Goal: Register for event/course

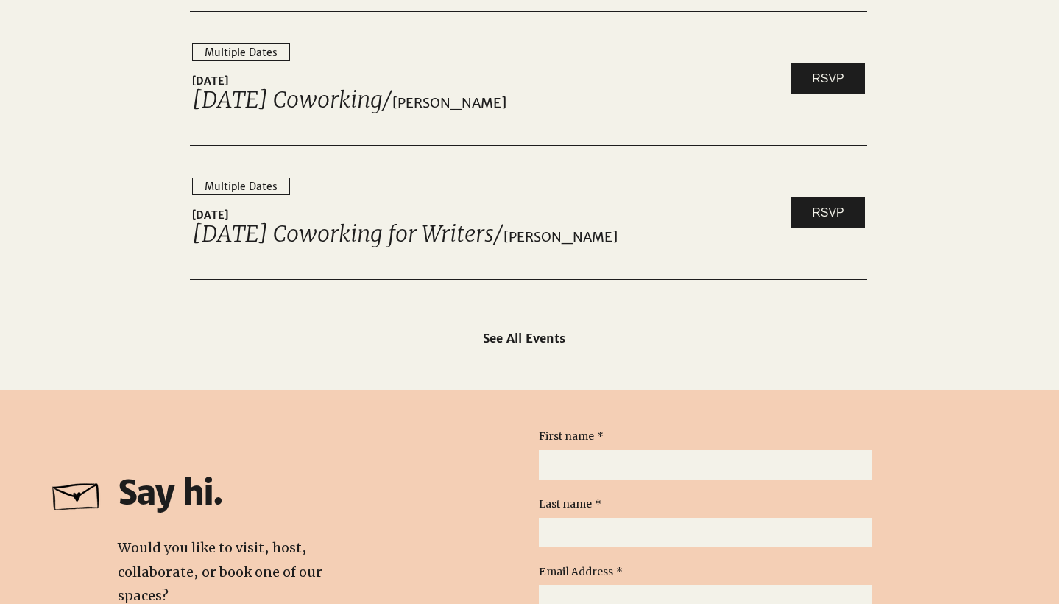
scroll to position [2385, 1]
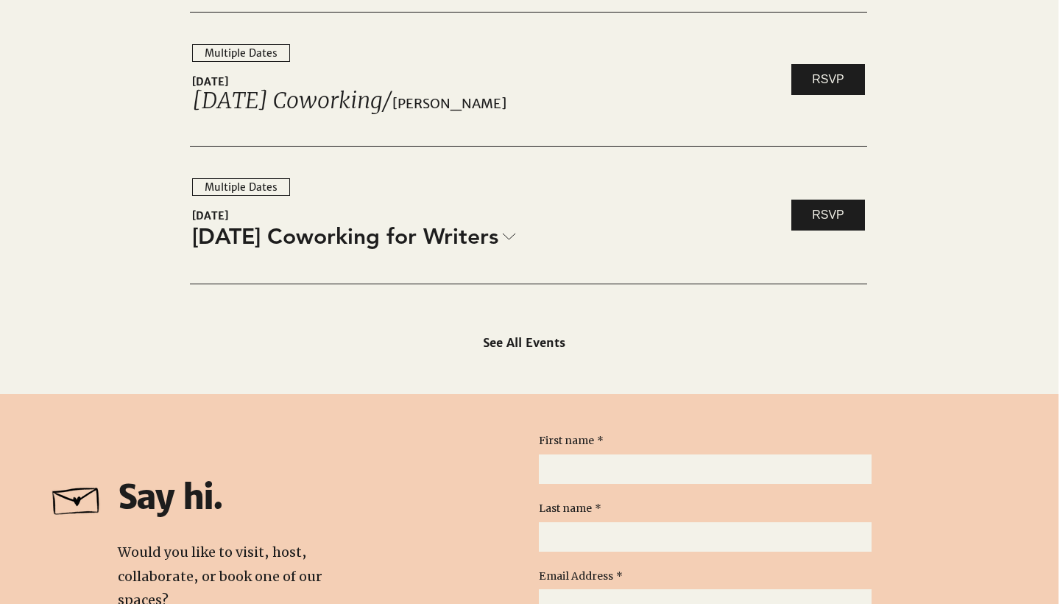
click at [867, 212] on div "RSVP" at bounding box center [828, 215] width 78 height 31
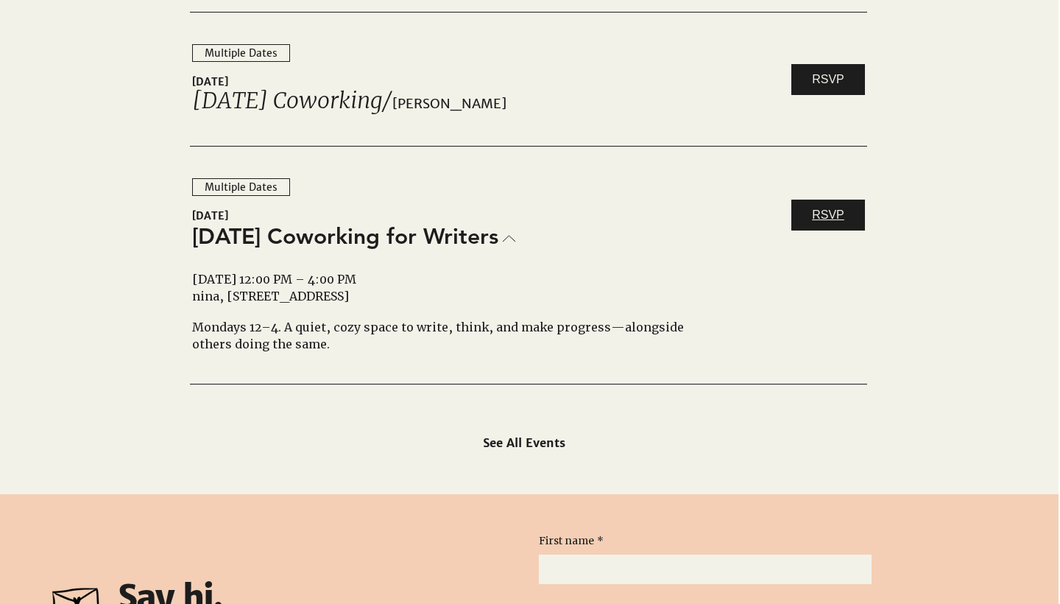
click at [826, 220] on span "RSVP" at bounding box center [828, 215] width 32 height 16
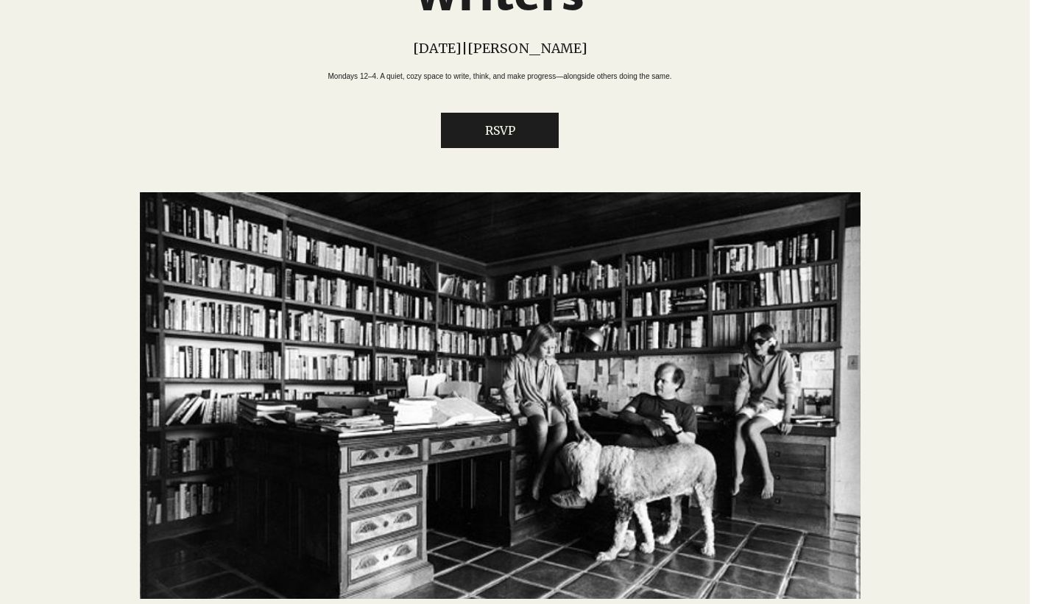
scroll to position [179, 30]
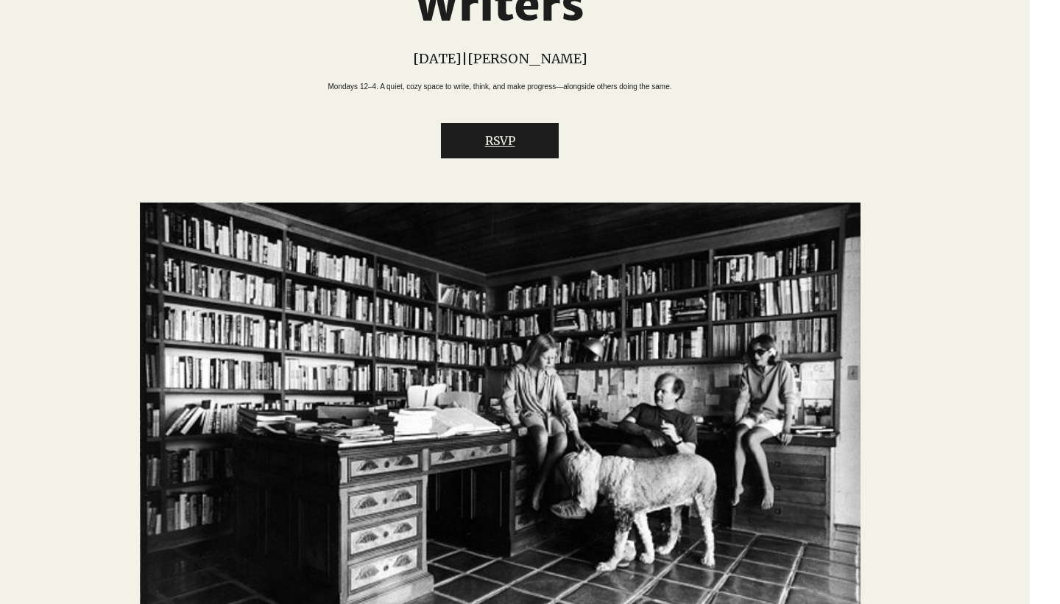
click at [540, 158] on button "RSVP" at bounding box center [500, 140] width 118 height 35
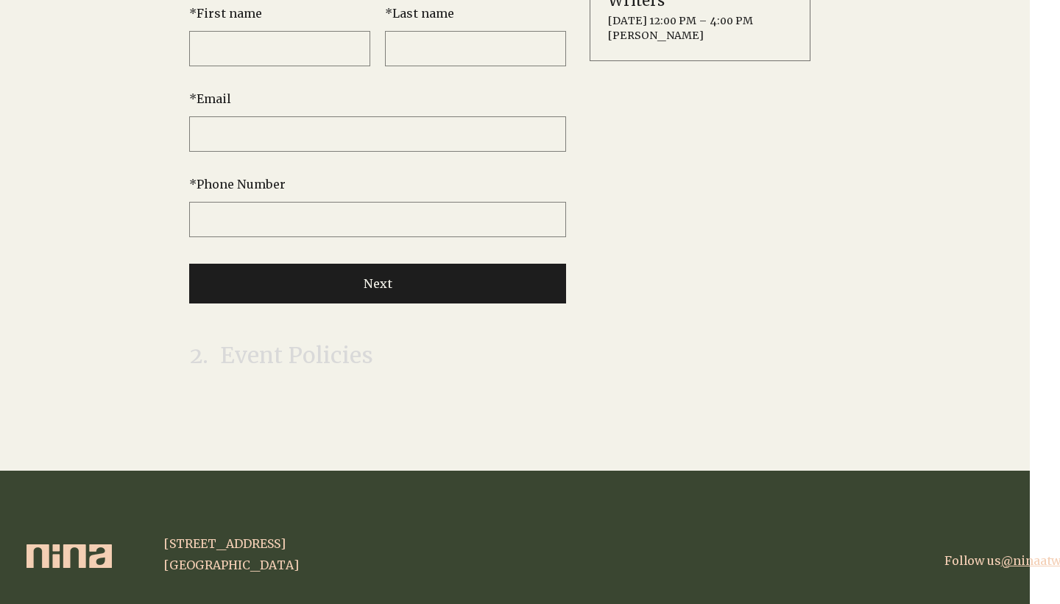
scroll to position [0, 30]
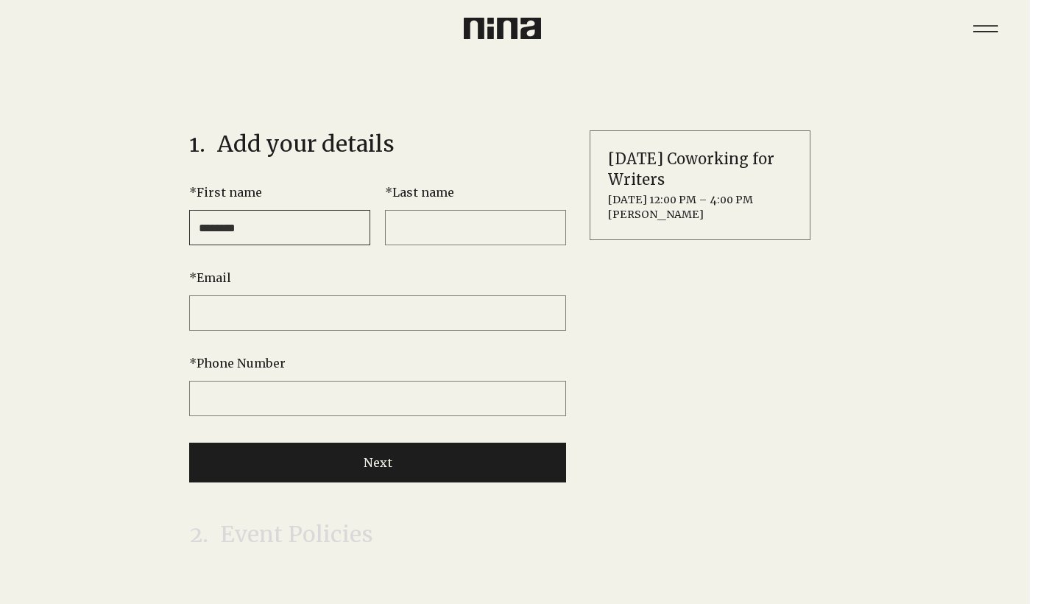
type input "********"
type input "*****"
type input "**********"
click at [399, 468] on button "Next" at bounding box center [377, 463] width 377 height 40
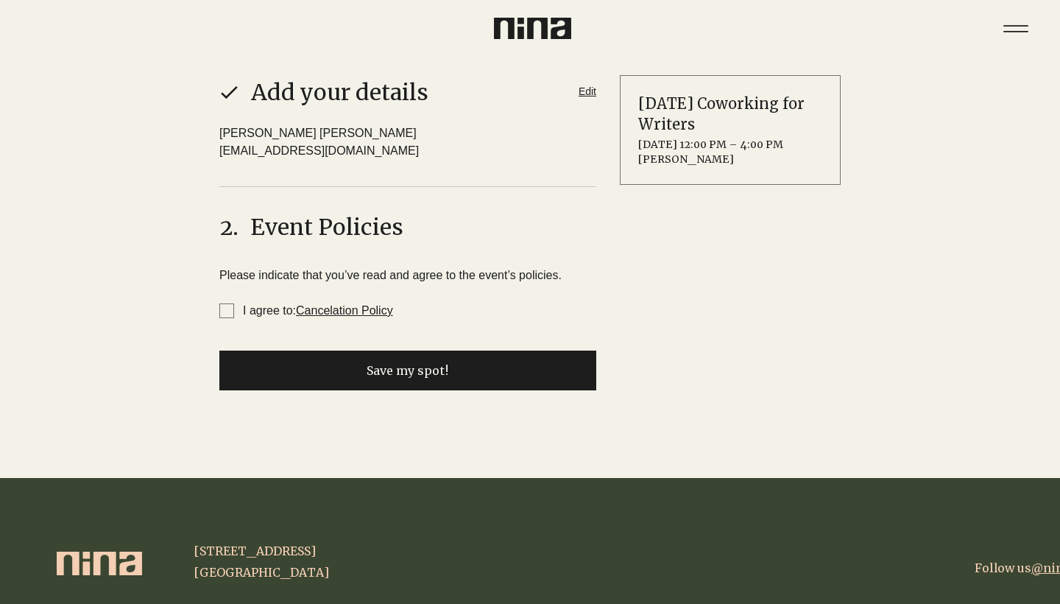
scroll to position [129, 0]
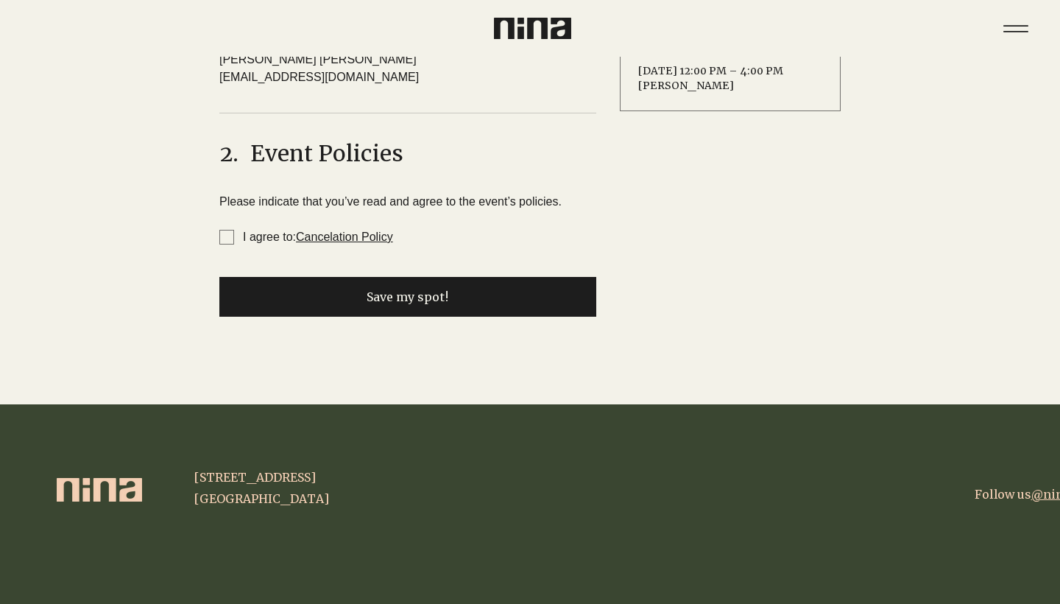
click at [229, 231] on span "I agree to: Cancelation Policy" at bounding box center [226, 237] width 15 height 15
click at [330, 292] on button "Save my spot!" at bounding box center [407, 297] width 377 height 40
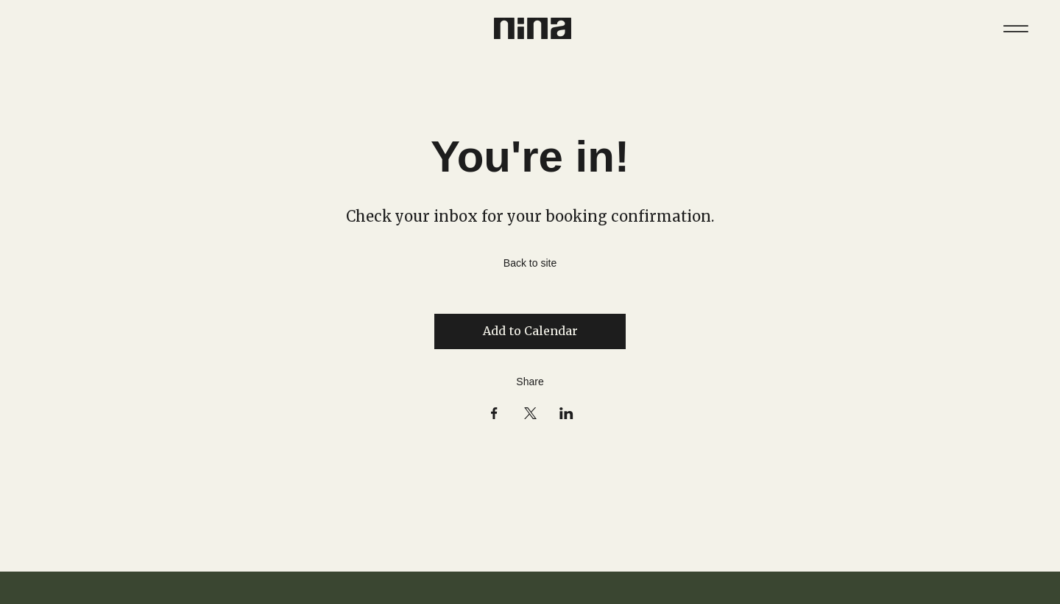
click at [524, 264] on link "Back to site" at bounding box center [530, 263] width 53 height 13
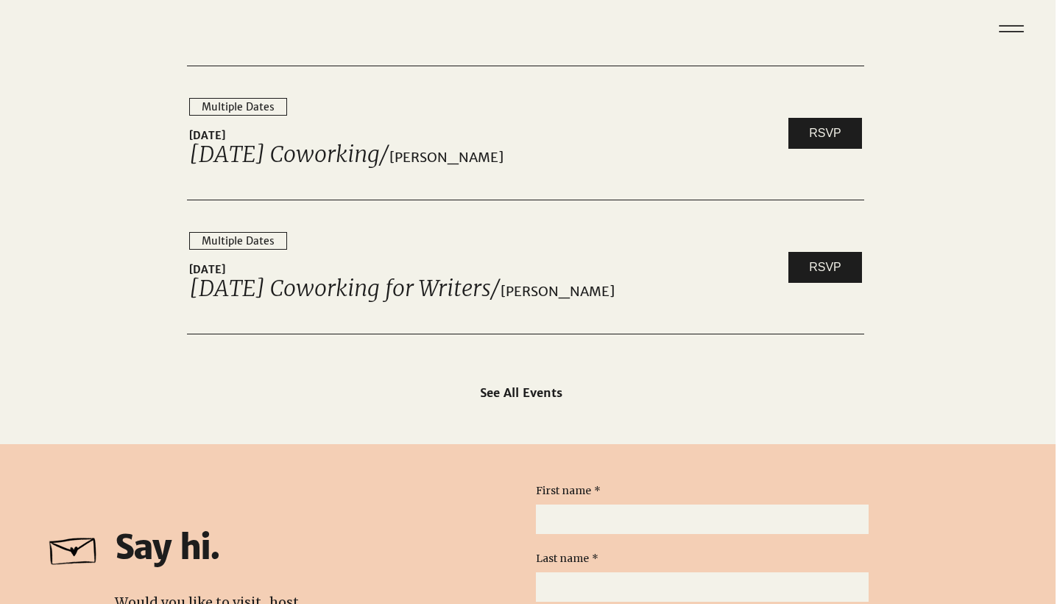
scroll to position [2320, 4]
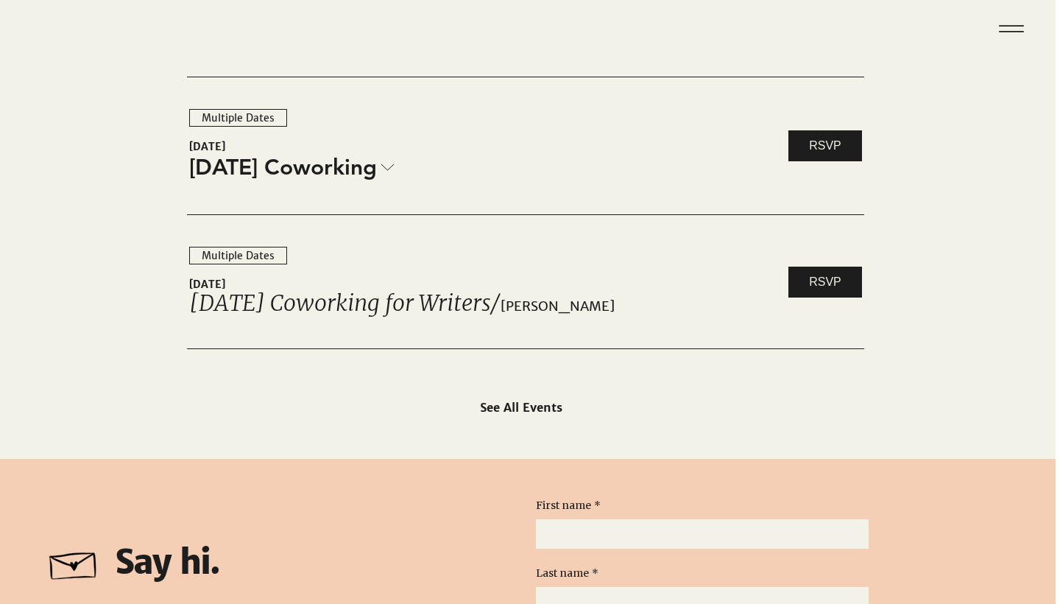
click at [386, 170] on icon at bounding box center [387, 166] width 13 height 7
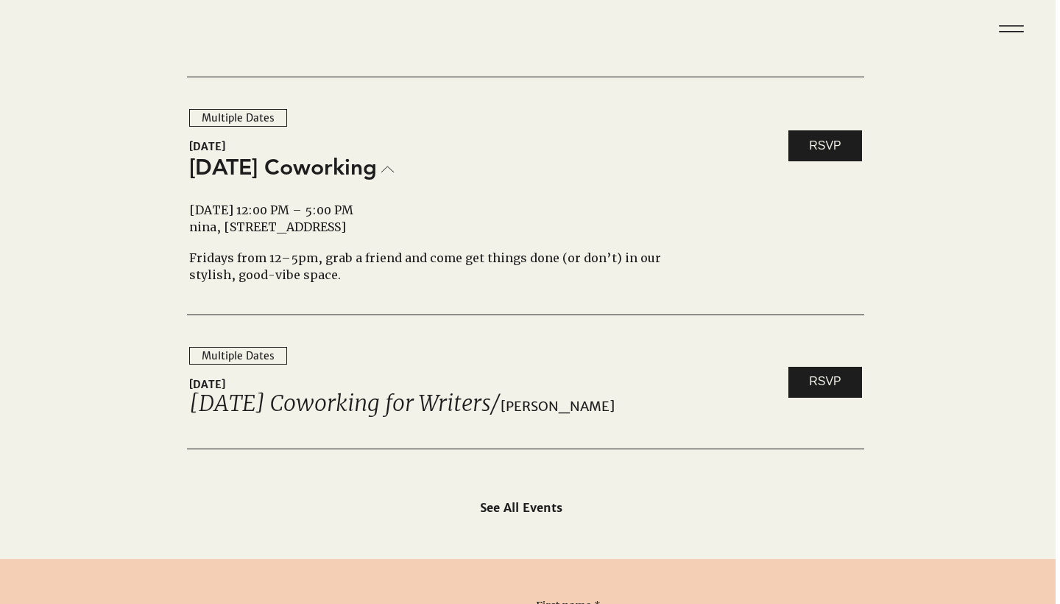
click at [220, 119] on div "Multiple Dates" at bounding box center [238, 118] width 73 height 13
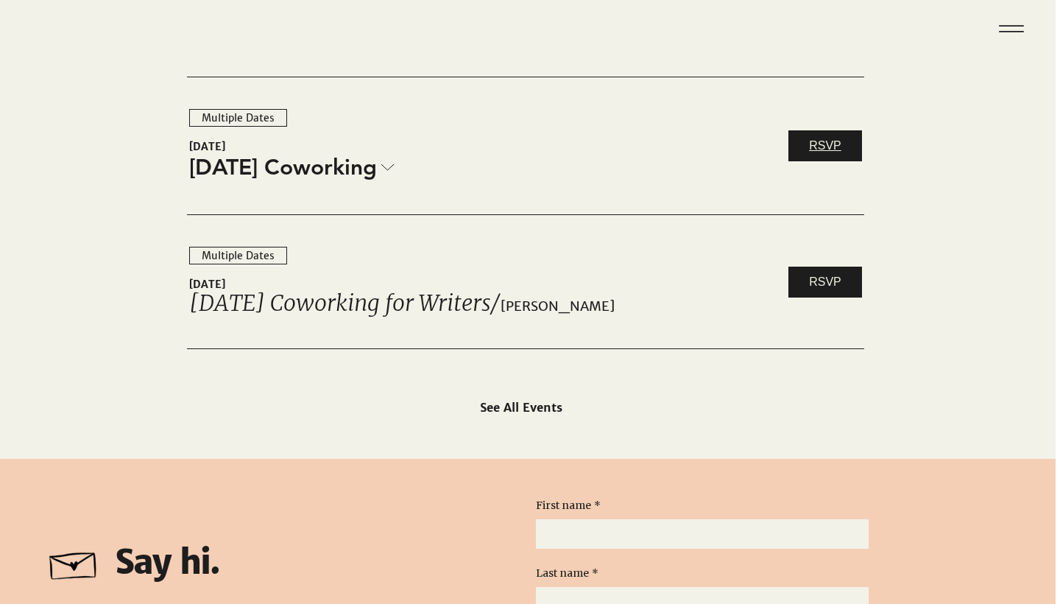
click at [804, 149] on link "RSVP" at bounding box center [826, 145] width 74 height 31
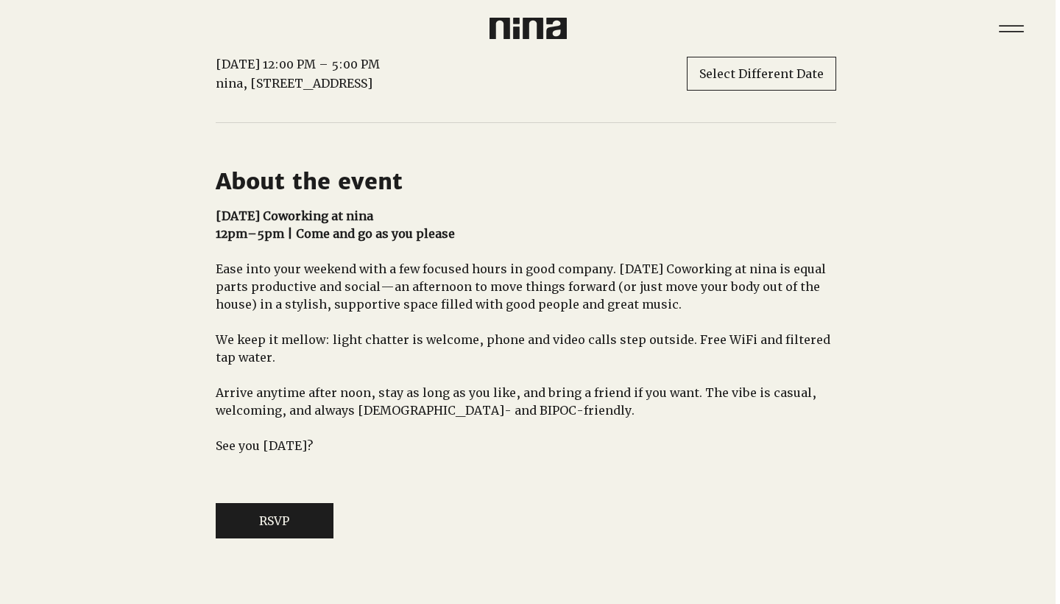
scroll to position [683, 4]
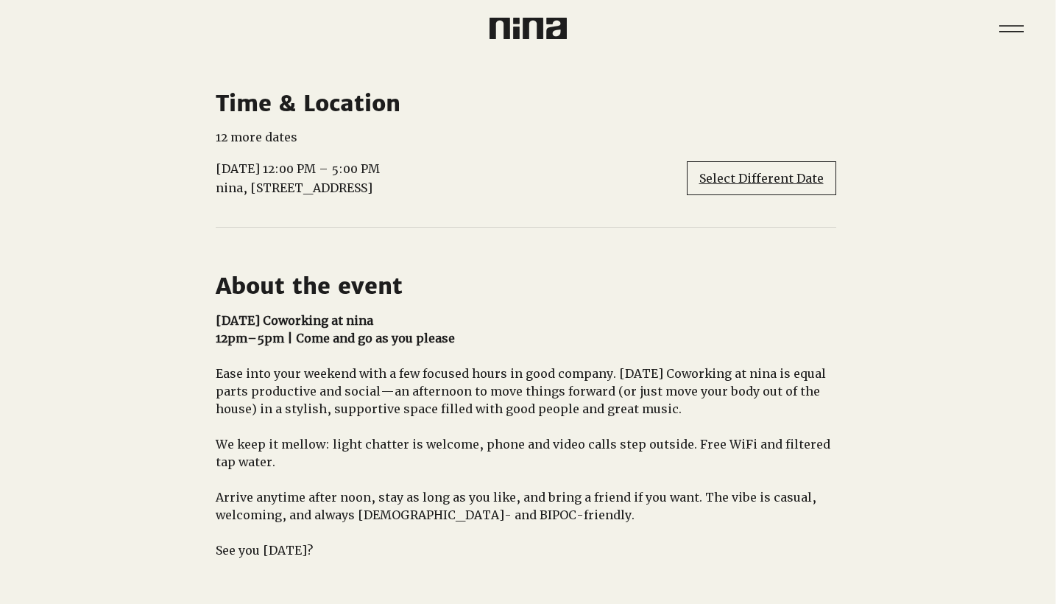
click at [732, 186] on span "Select Different Date" at bounding box center [761, 178] width 124 height 16
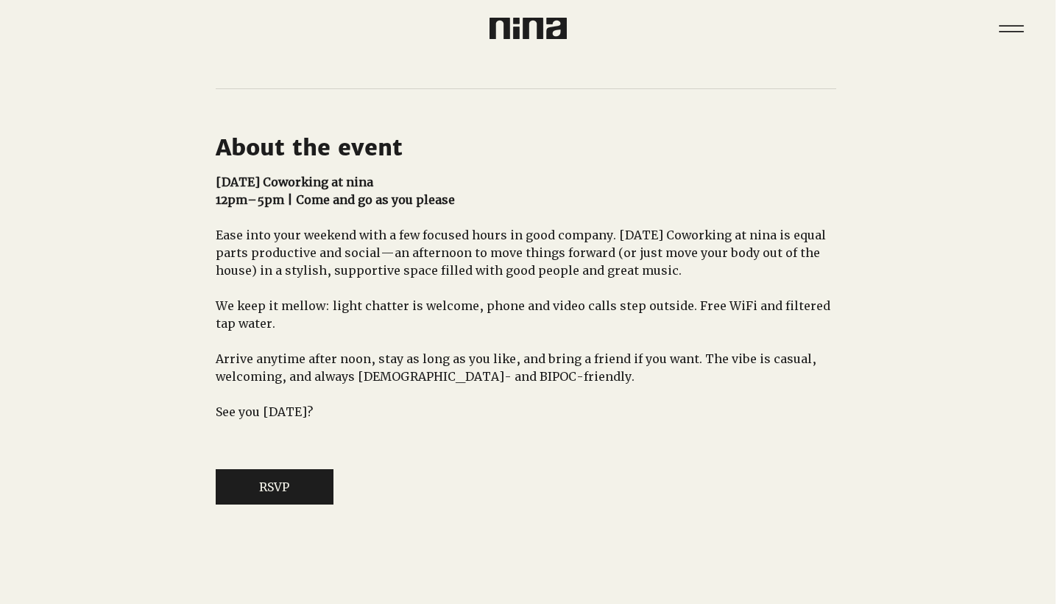
scroll to position [842, 4]
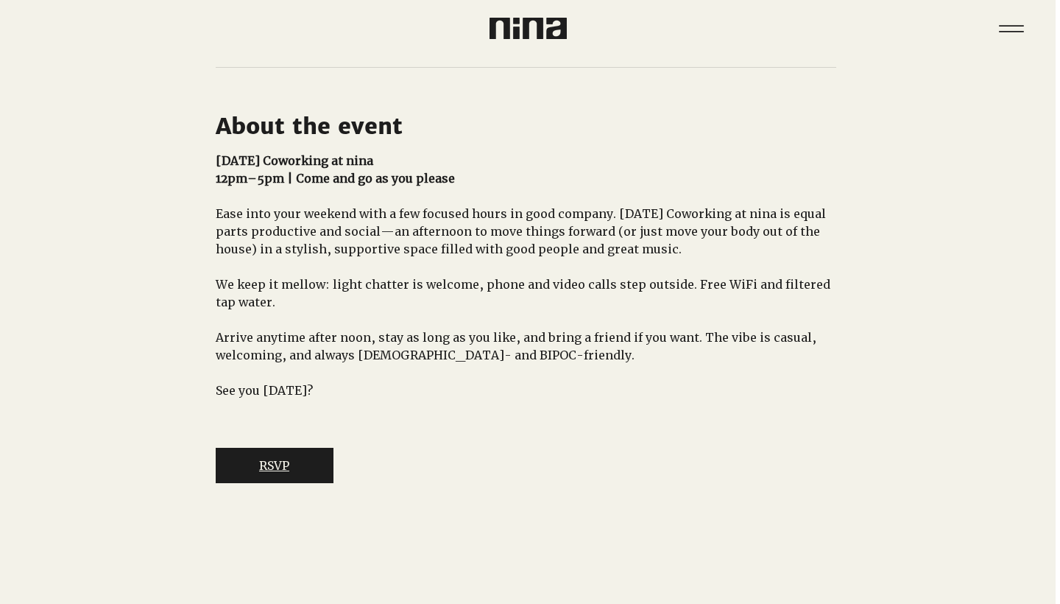
click at [289, 483] on button "RSVP" at bounding box center [275, 465] width 118 height 35
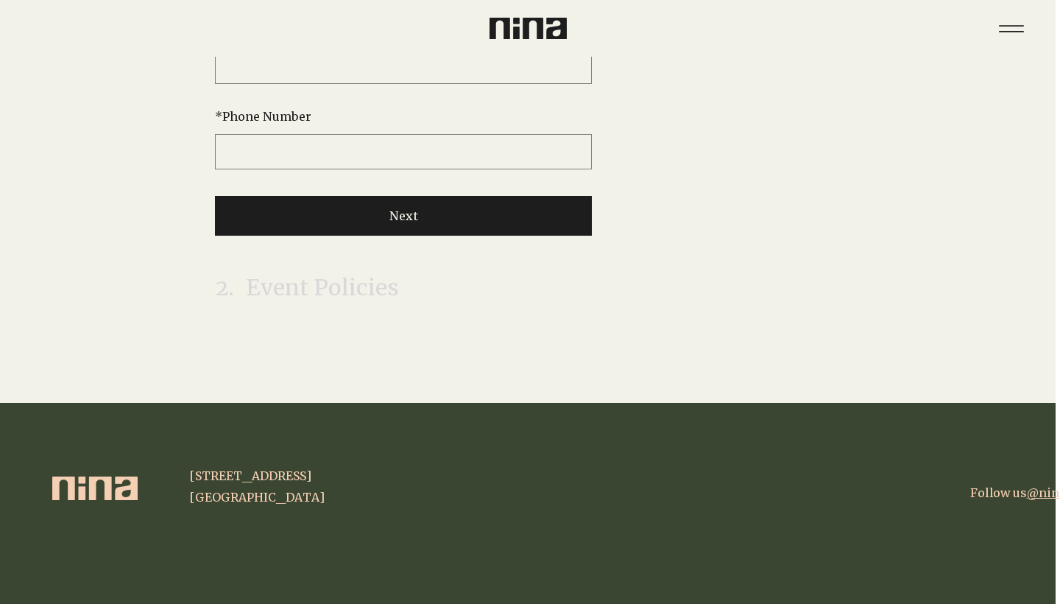
scroll to position [0, 4]
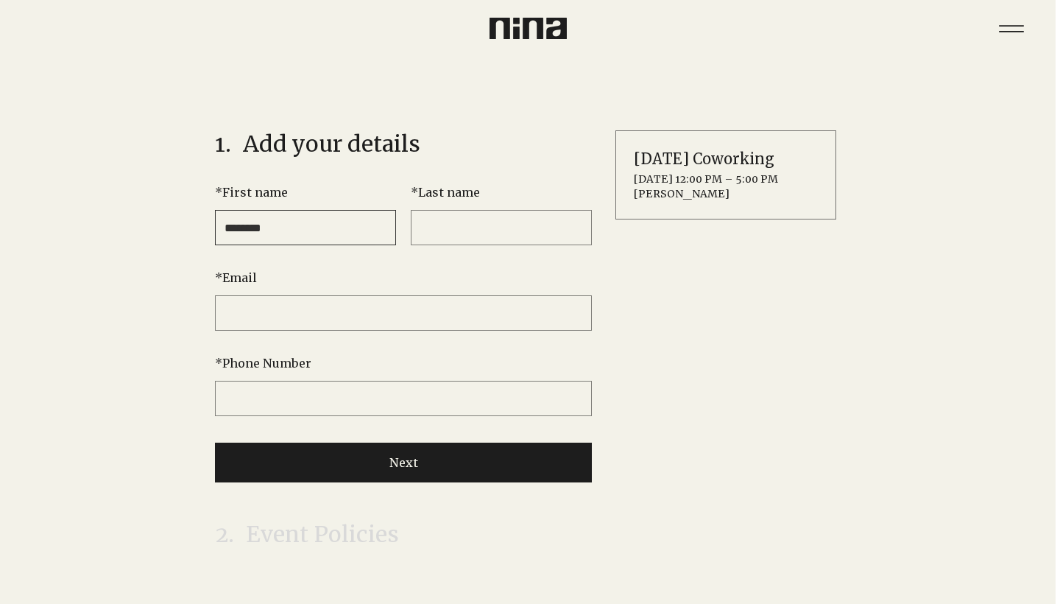
type input "********"
type input "*****"
type input "**********"
click at [437, 452] on button "Next" at bounding box center [403, 463] width 377 height 40
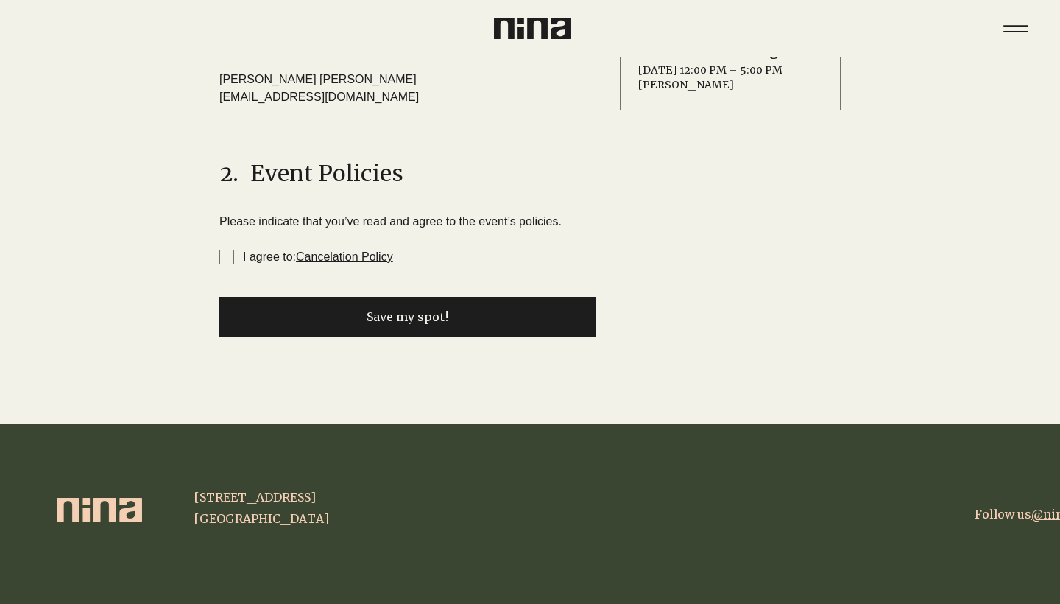
scroll to position [129, 0]
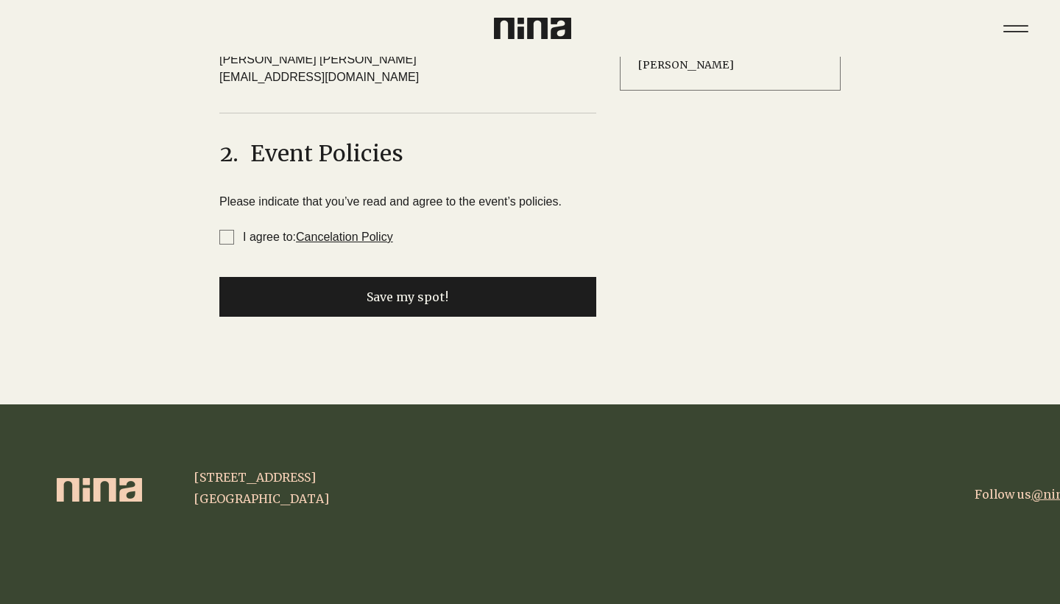
click at [227, 239] on span "I agree to: Cancelation Policy" at bounding box center [226, 237] width 15 height 15
click at [285, 303] on button "Save my spot!" at bounding box center [407, 297] width 377 height 40
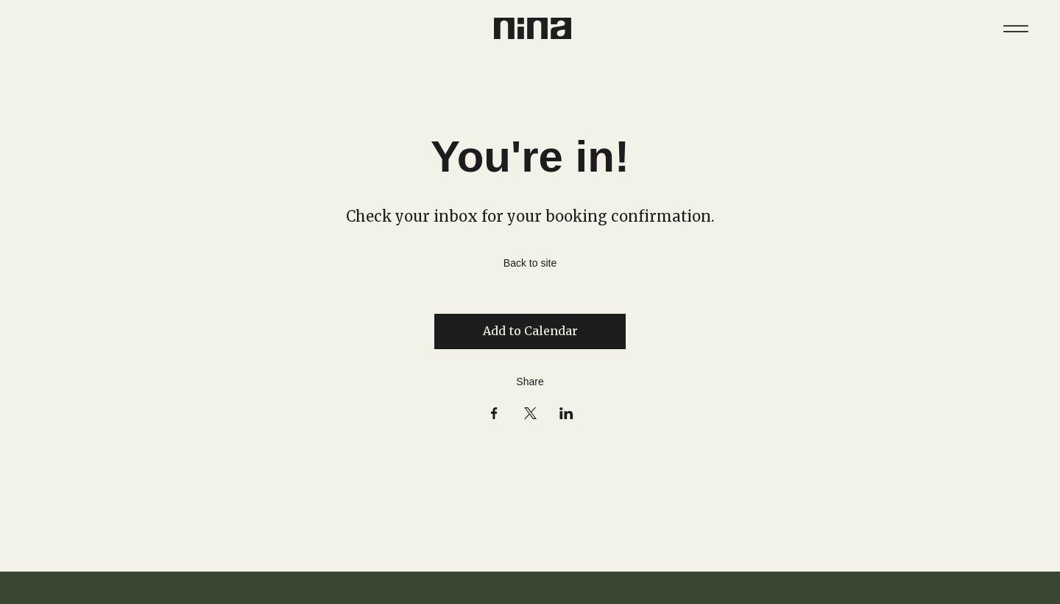
click at [507, 263] on link "Back to site" at bounding box center [530, 263] width 53 height 13
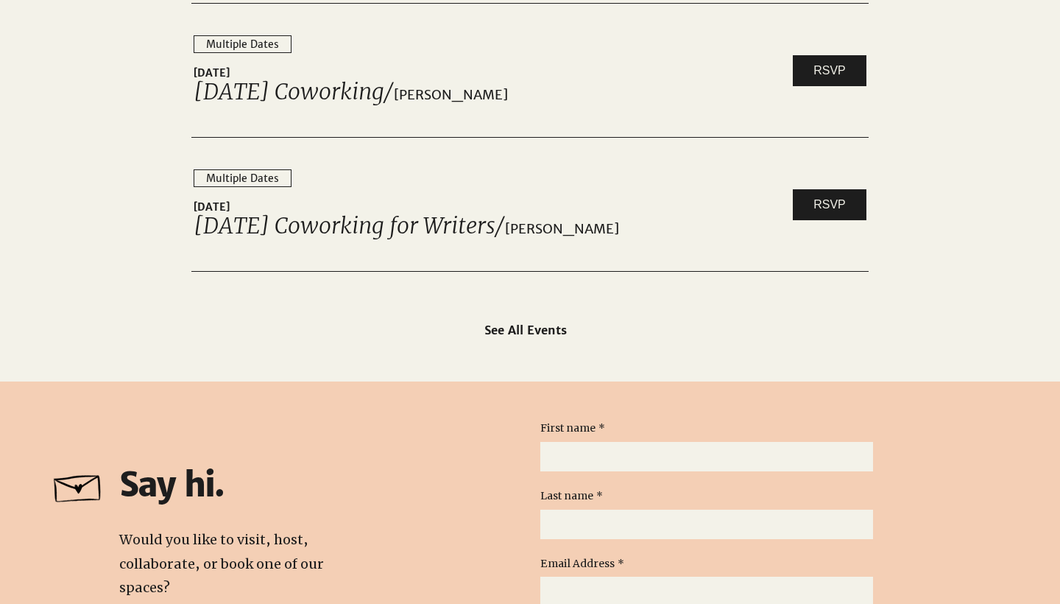
scroll to position [2408, 0]
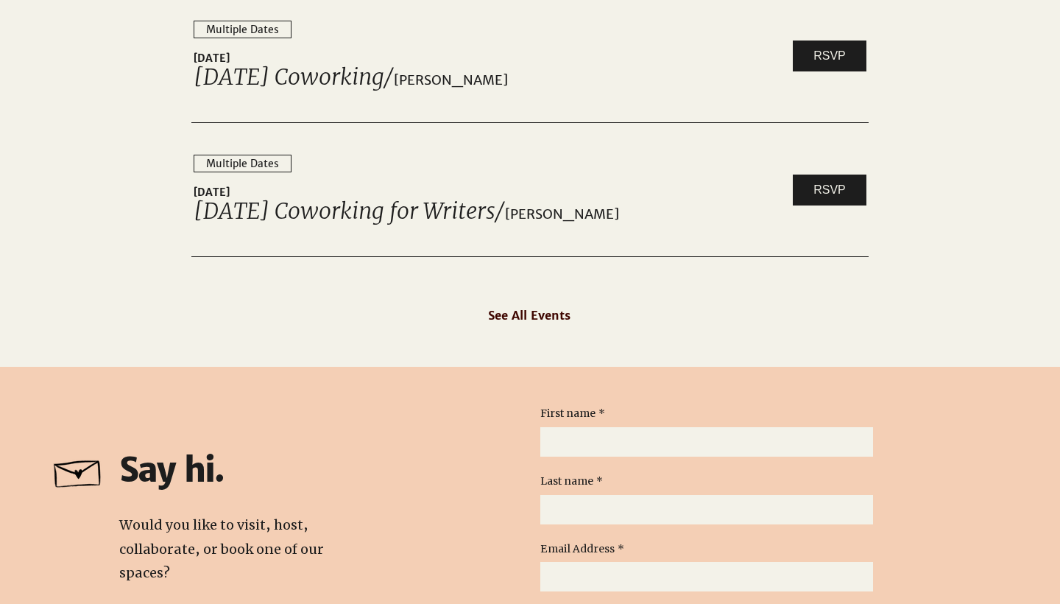
click at [518, 316] on span "See All Events" at bounding box center [529, 315] width 82 height 15
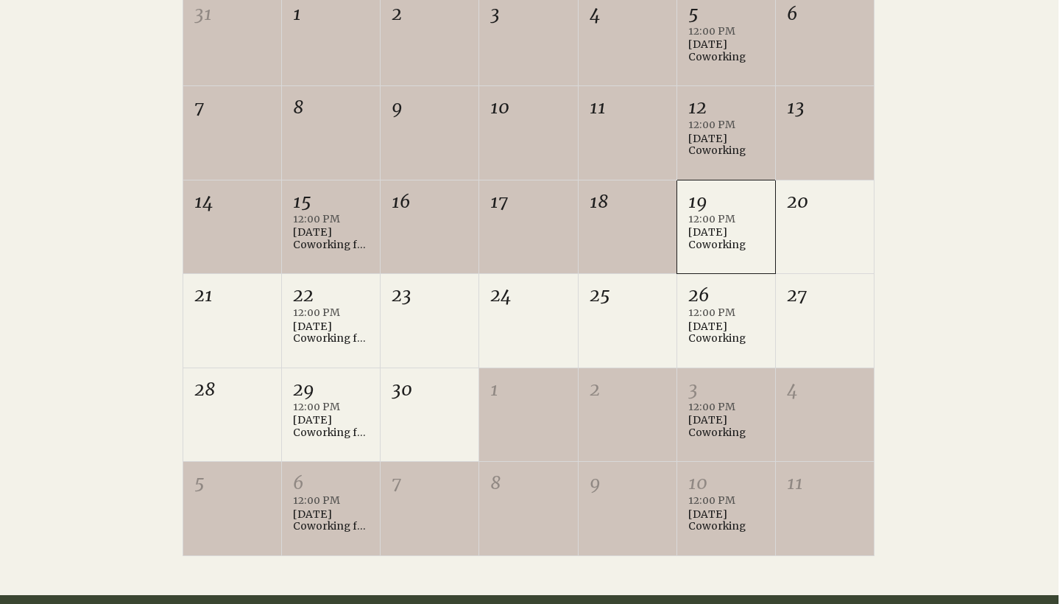
scroll to position [499, 3]
